Goal: Find contact information: Find contact information

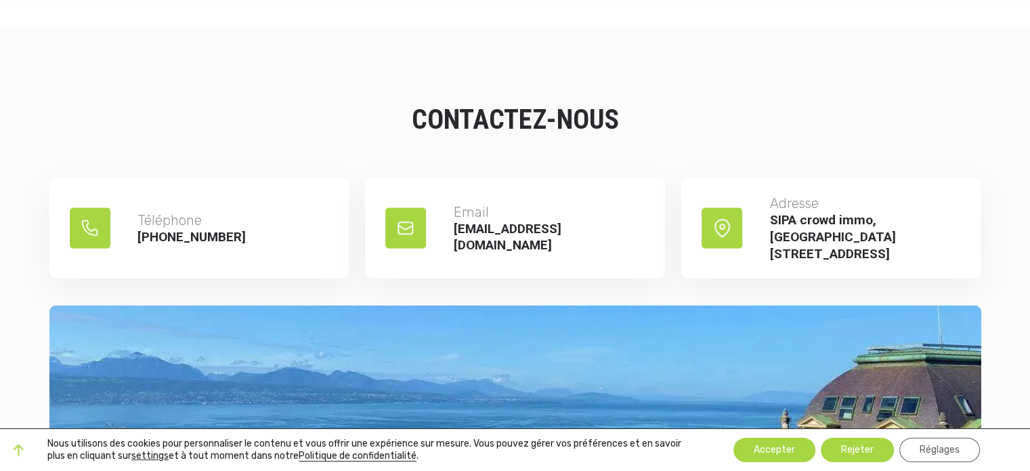
scroll to position [2844, 0]
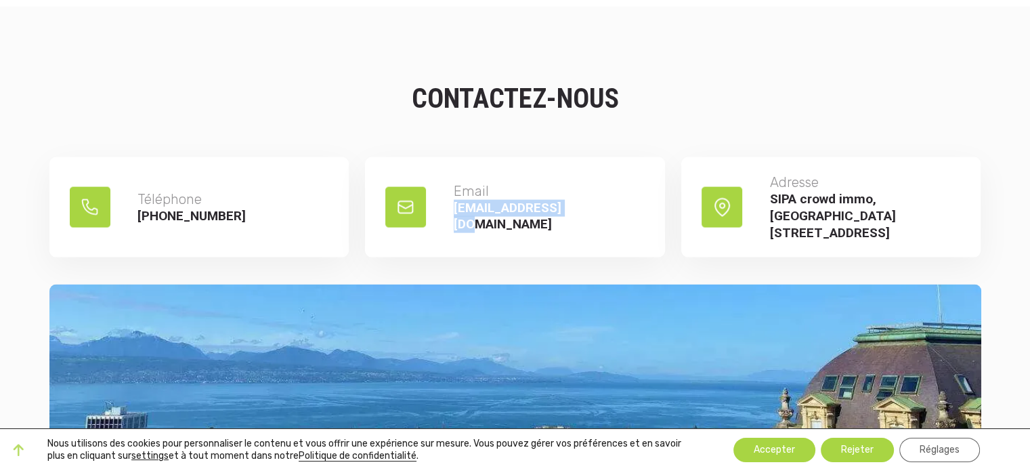
drag, startPoint x: 455, startPoint y: 206, endPoint x: 584, endPoint y: 209, distance: 129.4
click at [584, 209] on p "[EMAIL_ADDRESS][DOMAIN_NAME]" at bounding box center [549, 216] width 191 height 33
click at [604, 207] on p "[EMAIL_ADDRESS][DOMAIN_NAME]" at bounding box center [549, 216] width 191 height 33
drag, startPoint x: 453, startPoint y: 206, endPoint x: 597, endPoint y: 215, distance: 144.5
click at [597, 215] on p "[EMAIL_ADDRESS][DOMAIN_NAME]" at bounding box center [549, 216] width 191 height 33
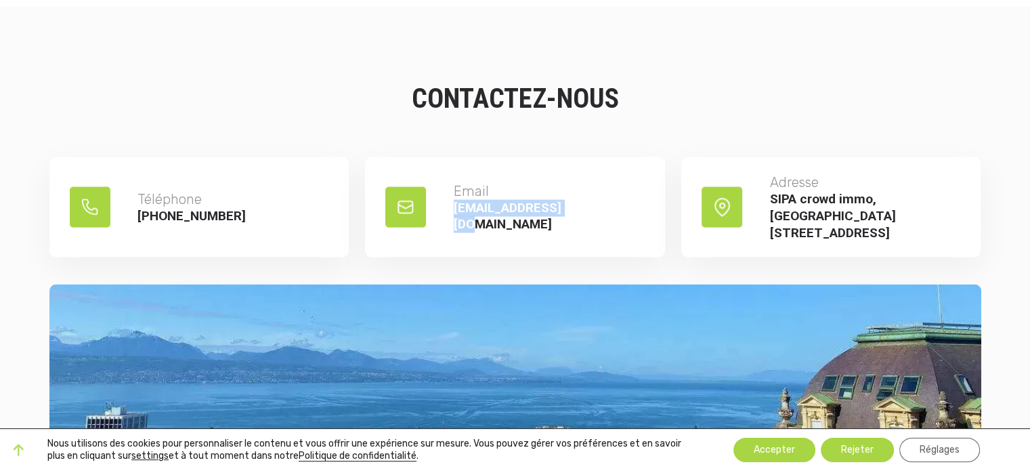
click at [588, 200] on p "[EMAIL_ADDRESS][DOMAIN_NAME]" at bounding box center [549, 216] width 191 height 33
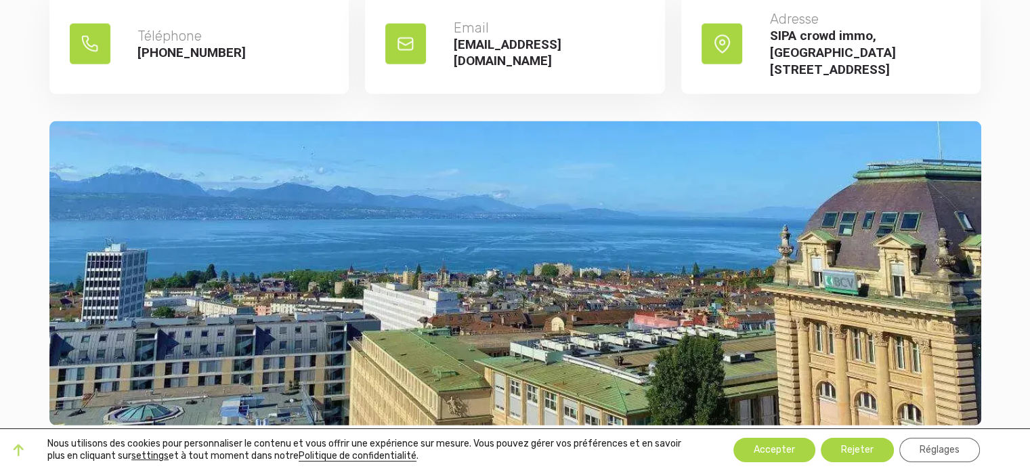
scroll to position [2838, 0]
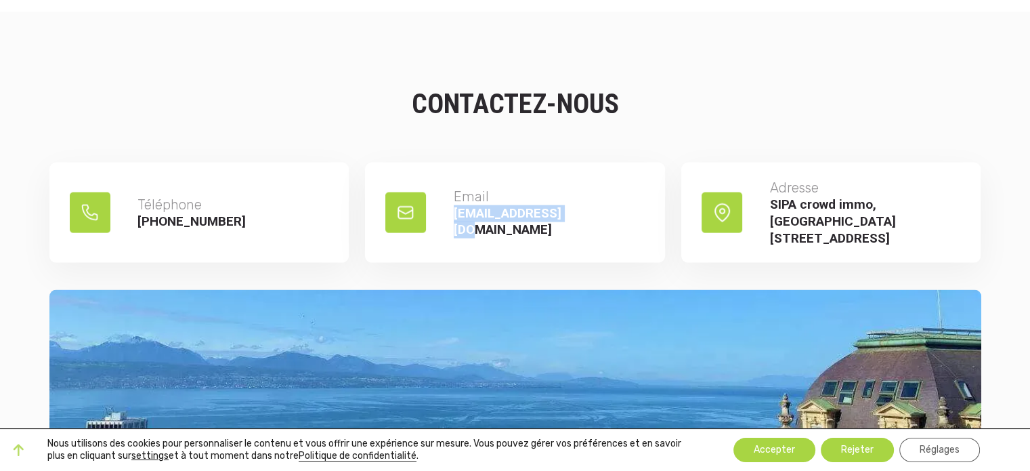
drag, startPoint x: 456, startPoint y: 213, endPoint x: 582, endPoint y: 218, distance: 126.7
click at [582, 218] on p "[EMAIL_ADDRESS][DOMAIN_NAME]" at bounding box center [549, 221] width 191 height 33
click at [554, 214] on p "[EMAIL_ADDRESS][DOMAIN_NAME]" at bounding box center [549, 221] width 191 height 33
click at [512, 212] on p "[EMAIL_ADDRESS][DOMAIN_NAME]" at bounding box center [549, 221] width 191 height 33
click at [500, 213] on p "[EMAIL_ADDRESS][DOMAIN_NAME]" at bounding box center [549, 221] width 191 height 33
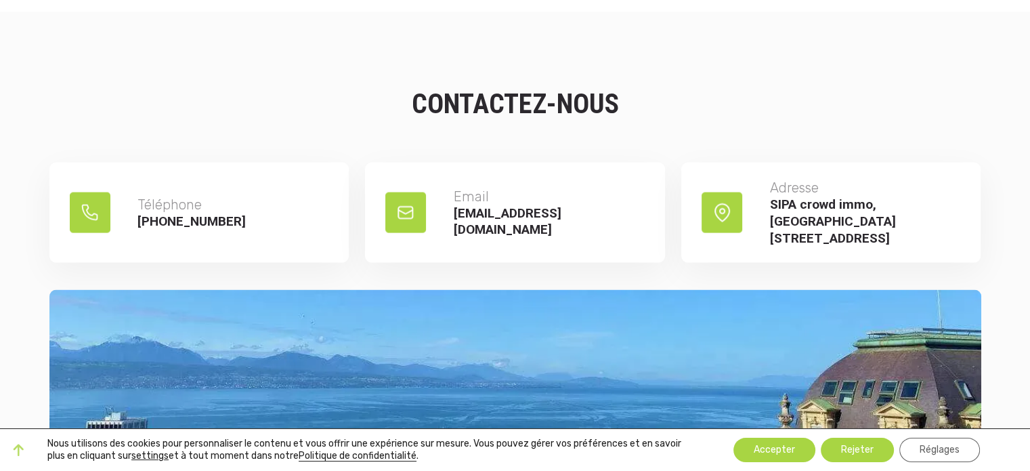
click at [488, 214] on p "[EMAIL_ADDRESS][DOMAIN_NAME]" at bounding box center [549, 221] width 191 height 33
drag, startPoint x: 455, startPoint y: 211, endPoint x: 582, endPoint y: 221, distance: 127.8
click at [582, 221] on p "[EMAIL_ADDRESS][DOMAIN_NAME]" at bounding box center [549, 221] width 191 height 33
click at [578, 223] on div "Email contact@sipa.swiss" at bounding box center [515, 213] width 300 height 100
click at [403, 205] on img at bounding box center [405, 212] width 41 height 41
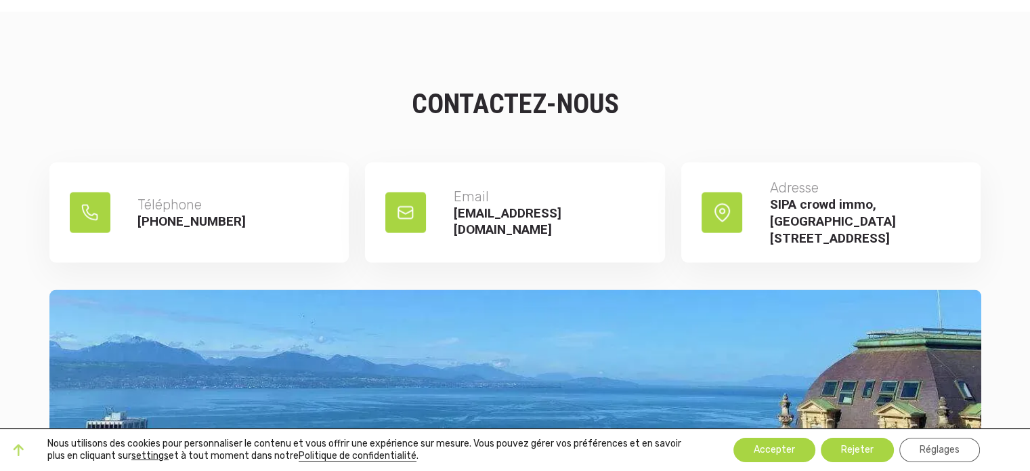
click at [403, 205] on img at bounding box center [405, 212] width 41 height 41
click at [463, 196] on p "Email" at bounding box center [549, 197] width 191 height 18
click at [466, 211] on p "[EMAIL_ADDRESS][DOMAIN_NAME]" at bounding box center [549, 221] width 191 height 33
drag, startPoint x: 464, startPoint y: 197, endPoint x: 437, endPoint y: 213, distance: 31.6
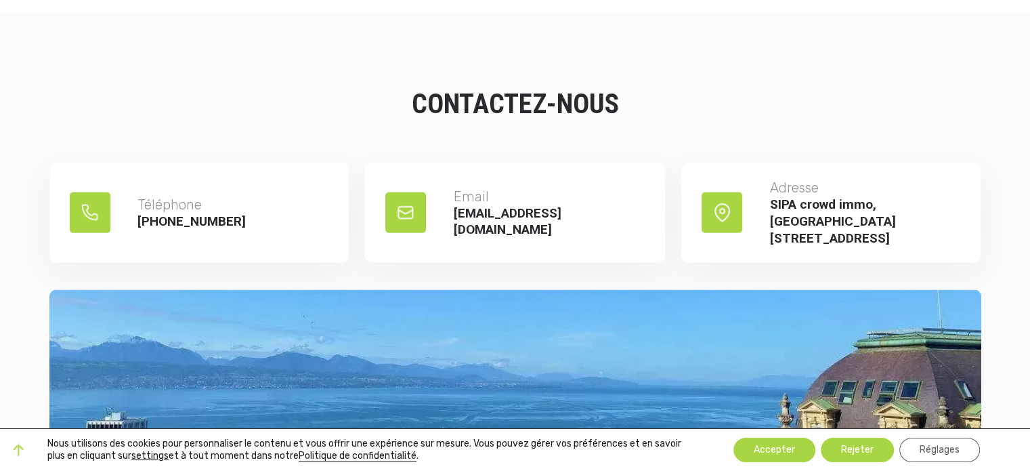
click at [459, 202] on p "Email" at bounding box center [549, 197] width 191 height 18
drag, startPoint x: 431, startPoint y: 211, endPoint x: 409, endPoint y: 209, distance: 21.8
click at [429, 211] on div at bounding box center [412, 212] width 55 height 41
click at [409, 209] on img at bounding box center [405, 212] width 41 height 41
drag, startPoint x: 454, startPoint y: 213, endPoint x: 604, endPoint y: 211, distance: 150.3
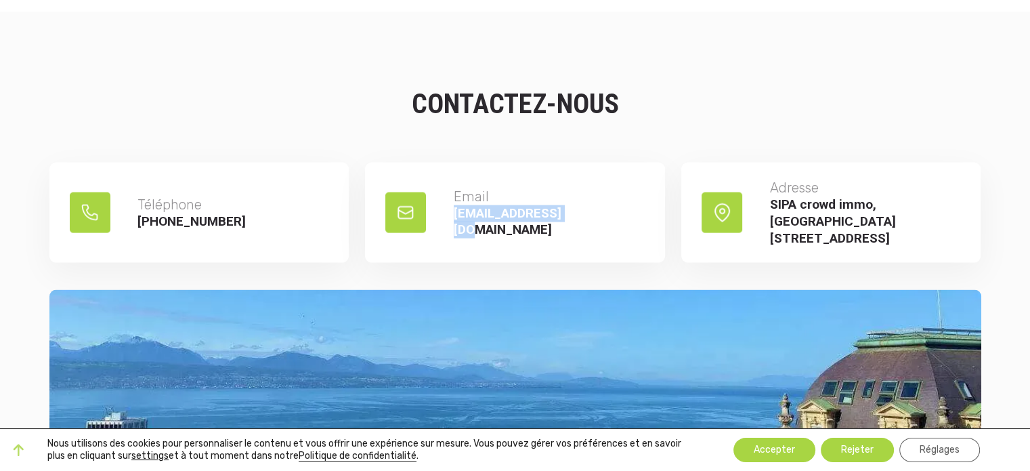
click at [604, 211] on p "[EMAIL_ADDRESS][DOMAIN_NAME]" at bounding box center [549, 221] width 191 height 33
drag, startPoint x: 557, startPoint y: 213, endPoint x: 548, endPoint y: 211, distance: 9.2
click at [636, 200] on p "Email" at bounding box center [549, 197] width 191 height 18
click at [476, 207] on p "[EMAIL_ADDRESS][DOMAIN_NAME]" at bounding box center [549, 221] width 191 height 33
click at [477, 216] on p "[EMAIL_ADDRESS][DOMAIN_NAME]" at bounding box center [549, 221] width 191 height 33
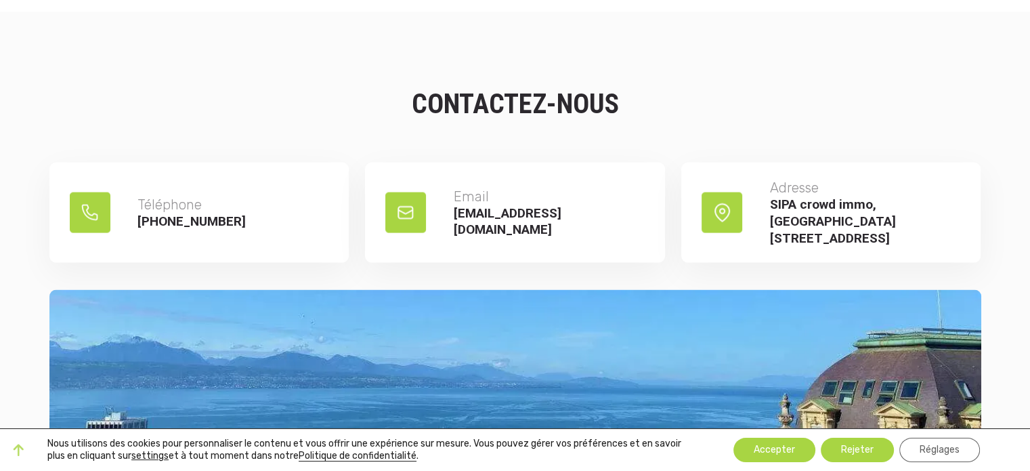
click at [467, 217] on p "[EMAIL_ADDRESS][DOMAIN_NAME]" at bounding box center [549, 221] width 191 height 33
drag, startPoint x: 456, startPoint y: 208, endPoint x: 532, endPoint y: 219, distance: 76.7
click at [628, 227] on div "Email contact@sipa.swiss" at bounding box center [515, 213] width 300 height 100
click at [544, 180] on div "Email contact@sipa.swiss" at bounding box center [515, 213] width 300 height 100
